Goal: Task Accomplishment & Management: Manage account settings

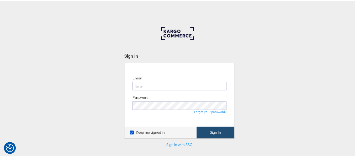
type input "[EMAIL_ADDRESS][PERSON_NAME][DOMAIN_NAME]"
click at [214, 133] on button "Sign In" at bounding box center [216, 132] width 38 height 12
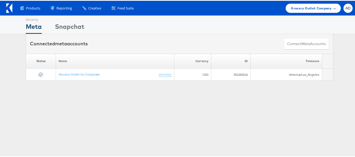
click at [300, 5] on span "Grocery Outlet Company" at bounding box center [311, 8] width 41 height 6
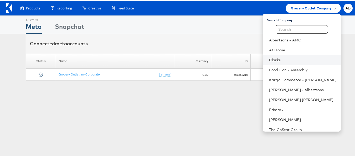
click at [265, 62] on li "Clarks" at bounding box center [302, 59] width 78 height 10
click at [269, 60] on link "Clarks" at bounding box center [303, 59] width 68 height 5
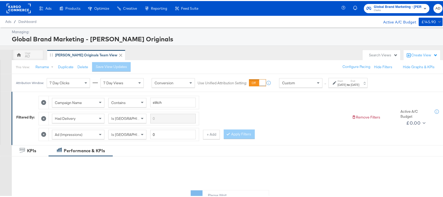
click at [360, 85] on div "[DATE]" at bounding box center [355, 83] width 9 height 4
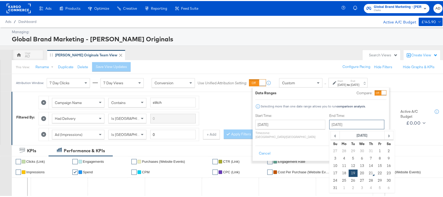
click at [330, 123] on input "August 19th 2025" at bounding box center [357, 122] width 55 height 9
click at [358, 173] on td "20" at bounding box center [362, 171] width 9 height 7
type input "August 20th 2025"
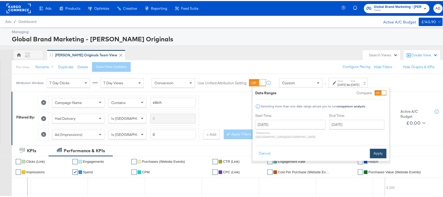
click at [379, 148] on button "Apply" at bounding box center [378, 151] width 17 height 9
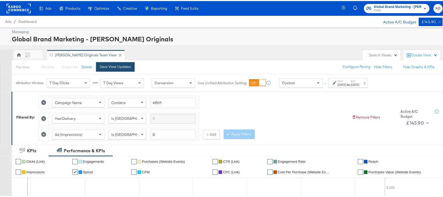
click at [117, 69] on button "Save View Updates" at bounding box center [115, 65] width 39 height 9
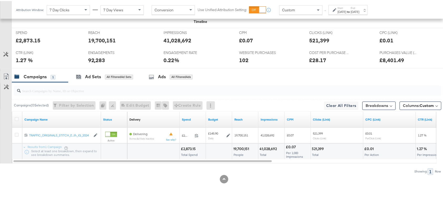
scroll to position [242, 0]
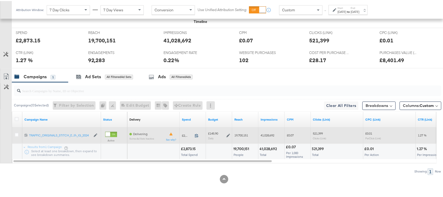
click at [196, 135] on icon at bounding box center [197, 134] width 4 height 4
click at [227, 135] on icon at bounding box center [229, 134] width 4 height 4
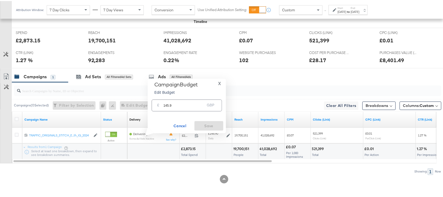
click at [180, 106] on input "145.9" at bounding box center [185, 101] width 42 height 11
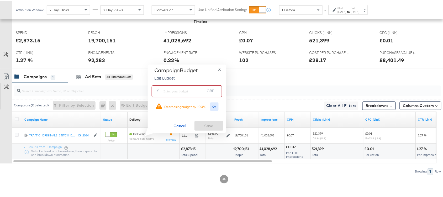
paste input "£145.97"
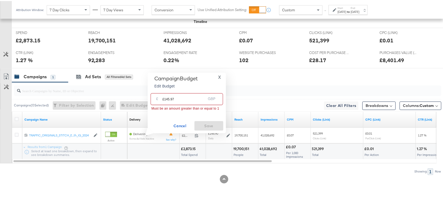
click at [164, 98] on input "£145.97" at bounding box center [184, 95] width 43 height 11
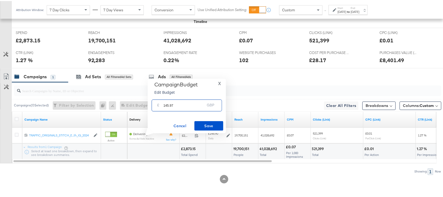
type input "145.97"
click at [295, 79] on div "Campaigns 1 Ad Sets All Filtered Ad Sets Ads All Filtered Ads" at bounding box center [230, 75] width 437 height 11
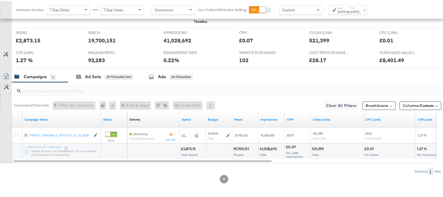
click at [360, 11] on div "Aug 20th 2025" at bounding box center [355, 11] width 9 height 4
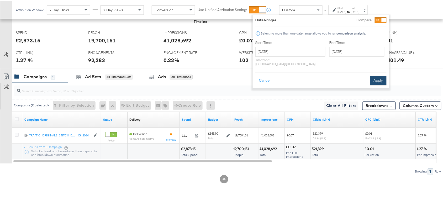
click at [381, 75] on button "Apply" at bounding box center [378, 79] width 17 height 9
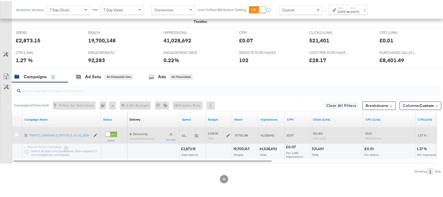
click at [228, 133] on icon at bounding box center [229, 134] width 4 height 4
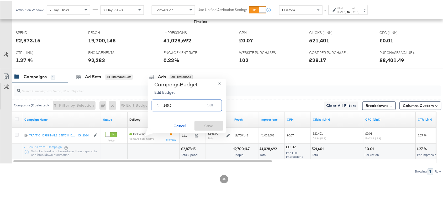
click at [177, 104] on input "145.9" at bounding box center [185, 101] width 42 height 11
paste input "£145.97"
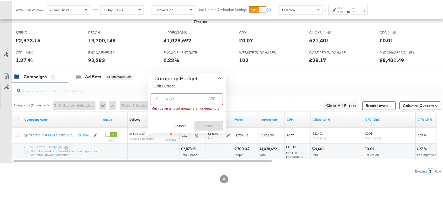
click at [164, 99] on input "£145.97" at bounding box center [184, 95] width 43 height 11
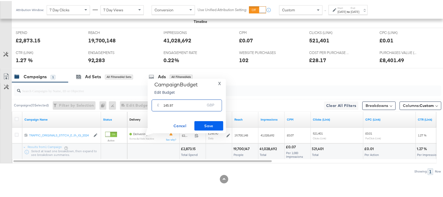
type input "145.97"
click at [209, 125] on span "Save" at bounding box center [209, 124] width 25 height 7
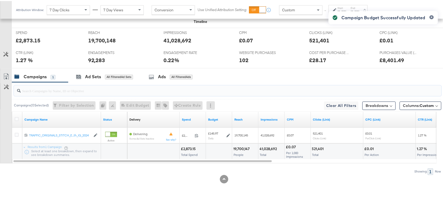
click at [271, 87] on input "search" at bounding box center [212, 87] width 382 height 10
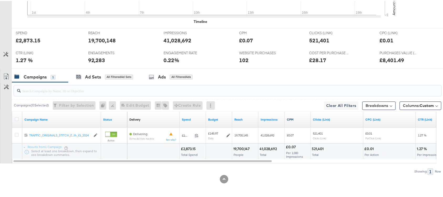
scroll to position [0, 0]
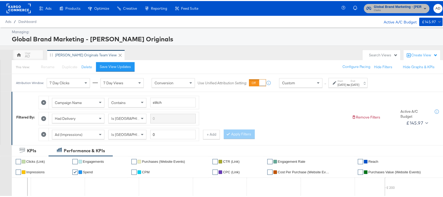
click at [400, 11] on span "Clarks" at bounding box center [398, 9] width 48 height 4
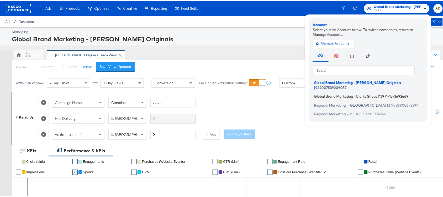
click at [336, 93] on span "Global Brand Marketing - Clarks Shoes" at bounding box center [345, 95] width 63 height 4
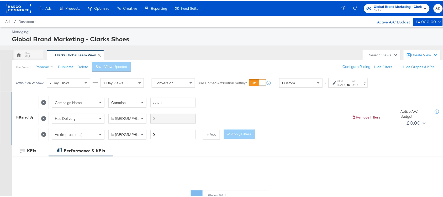
click at [347, 83] on div "[DATE]" at bounding box center [342, 83] width 9 height 4
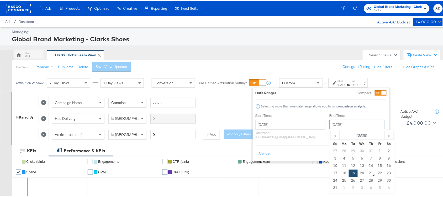
click at [337, 120] on input "August 19th 2025" at bounding box center [357, 122] width 55 height 9
click at [358, 171] on td "20" at bounding box center [362, 171] width 9 height 7
type input "August 20th 2025"
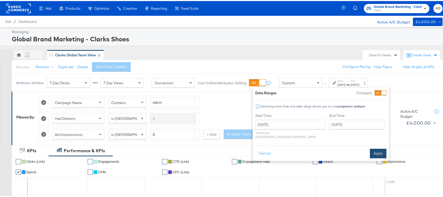
click at [376, 149] on button "Apply" at bounding box center [378, 151] width 17 height 9
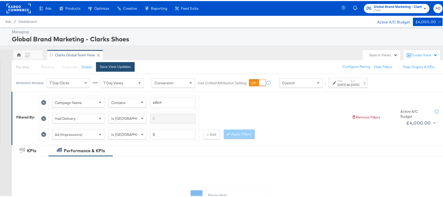
click at [110, 64] on div "Save View Updates" at bounding box center [115, 65] width 31 height 5
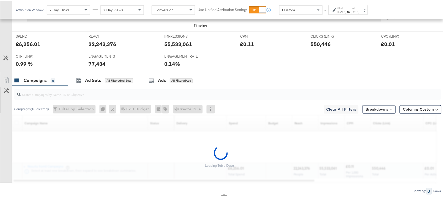
scroll to position [258, 0]
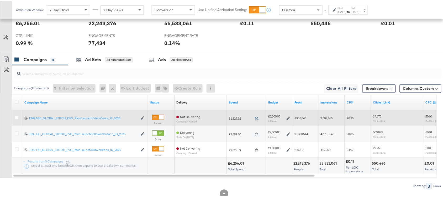
click at [256, 119] on icon at bounding box center [257, 117] width 4 height 4
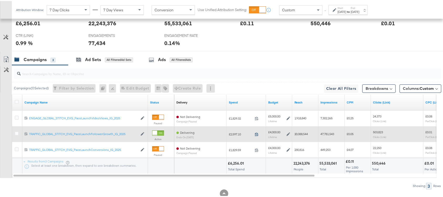
click at [256, 135] on icon at bounding box center [257, 133] width 4 height 4
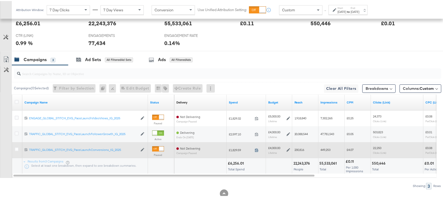
click at [257, 150] on icon at bounding box center [257, 149] width 4 height 4
